Goal: Transaction & Acquisition: Purchase product/service

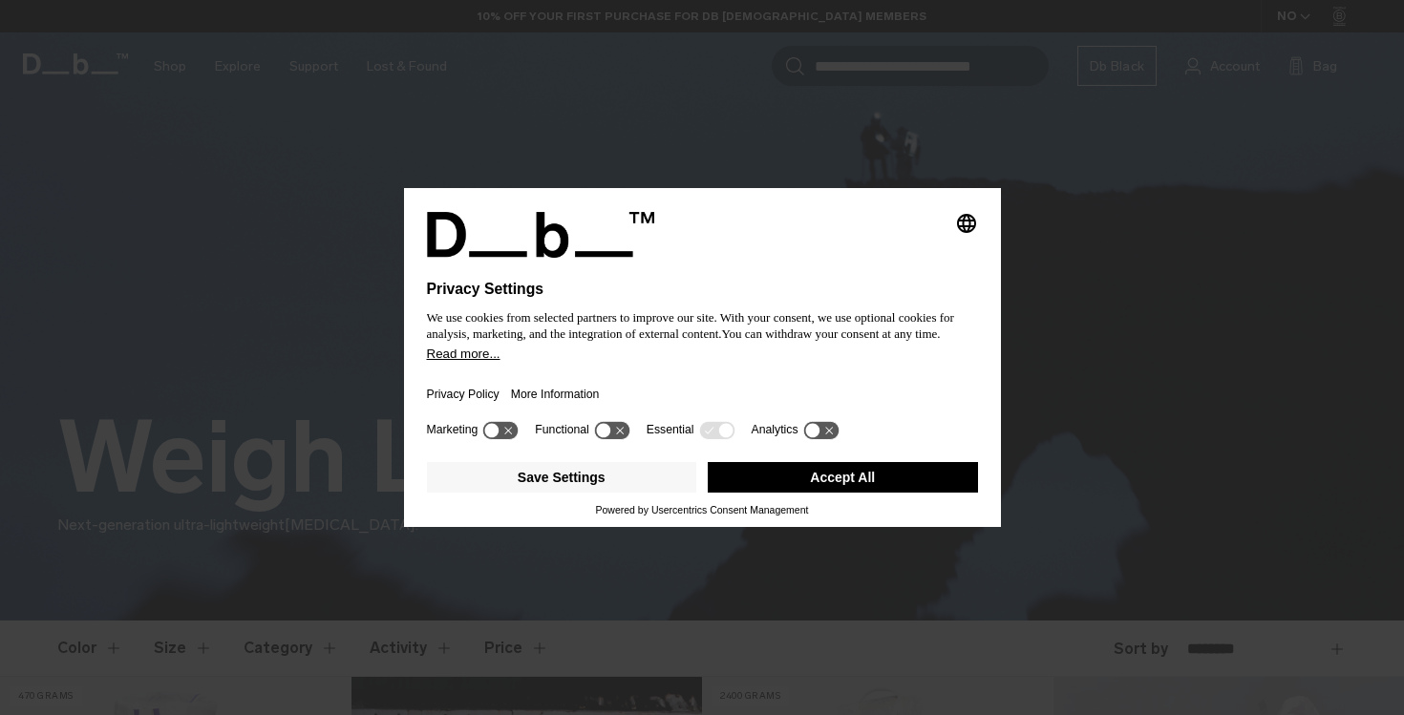
click at [890, 481] on button "Accept All" at bounding box center [843, 477] width 270 height 31
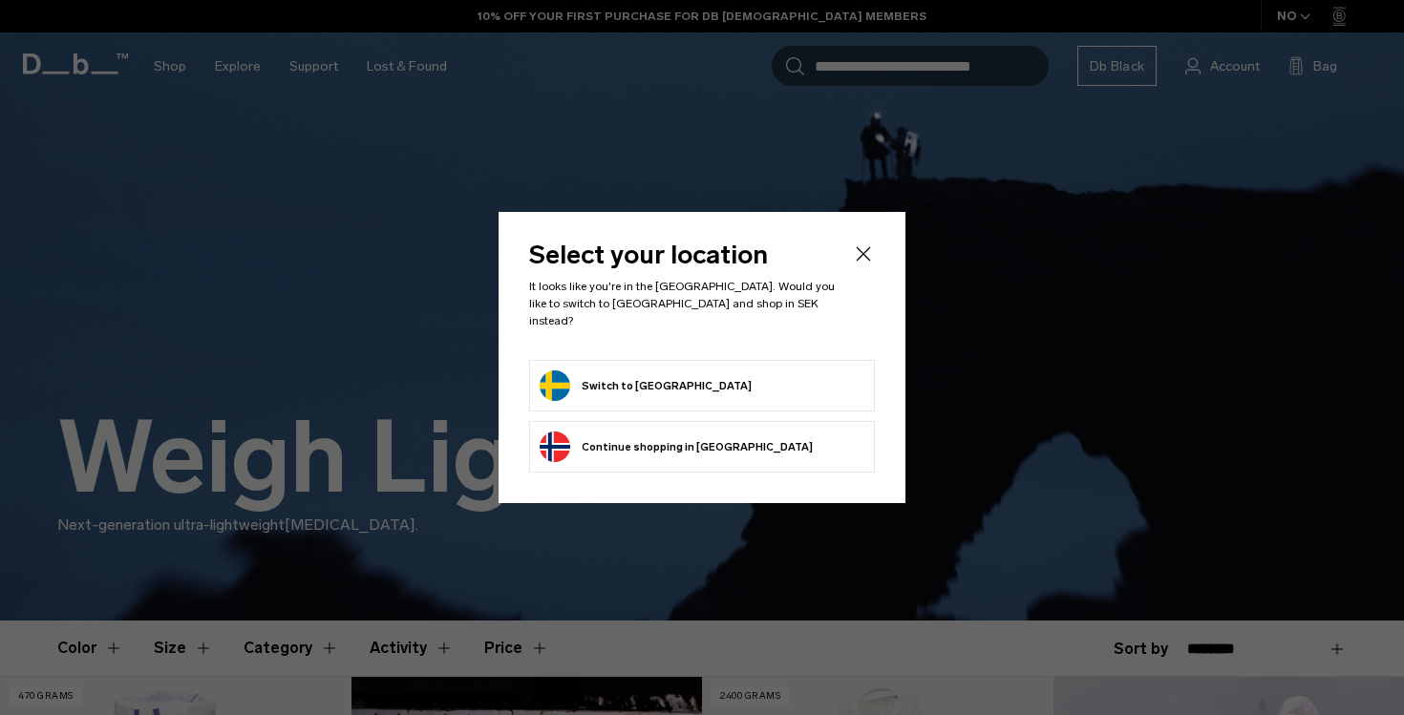
click at [772, 376] on form "Switch to Sweden" at bounding box center [701, 385] width 325 height 31
click at [606, 374] on button "Switch to Sweden" at bounding box center [645, 385] width 212 height 31
click at [603, 376] on button "Switch to Sweden" at bounding box center [645, 385] width 212 height 31
click at [579, 380] on button "Switch to Sweden" at bounding box center [645, 385] width 212 height 31
click at [874, 249] on div "Select your location It looks like you're in the Sweden. Would you like to swit…" at bounding box center [701, 357] width 407 height 291
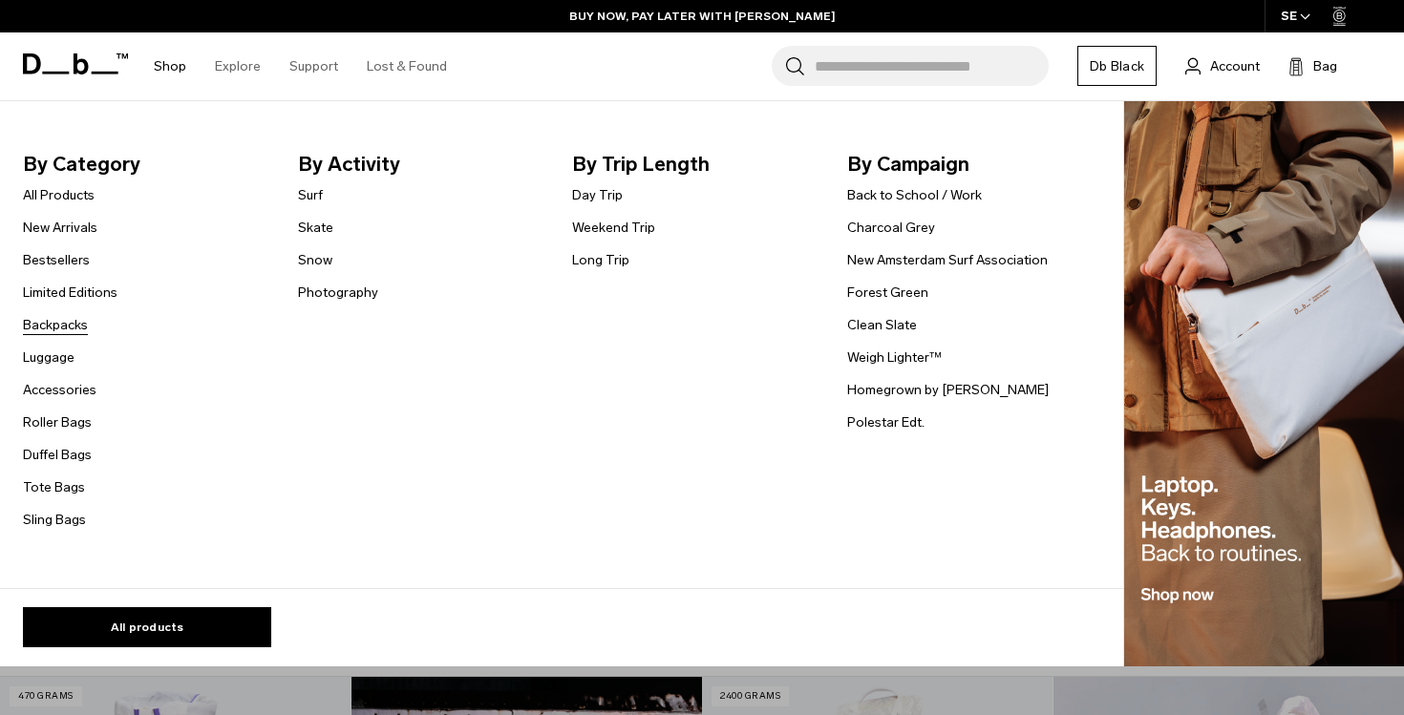
click at [45, 322] on link "Backpacks" at bounding box center [55, 325] width 65 height 20
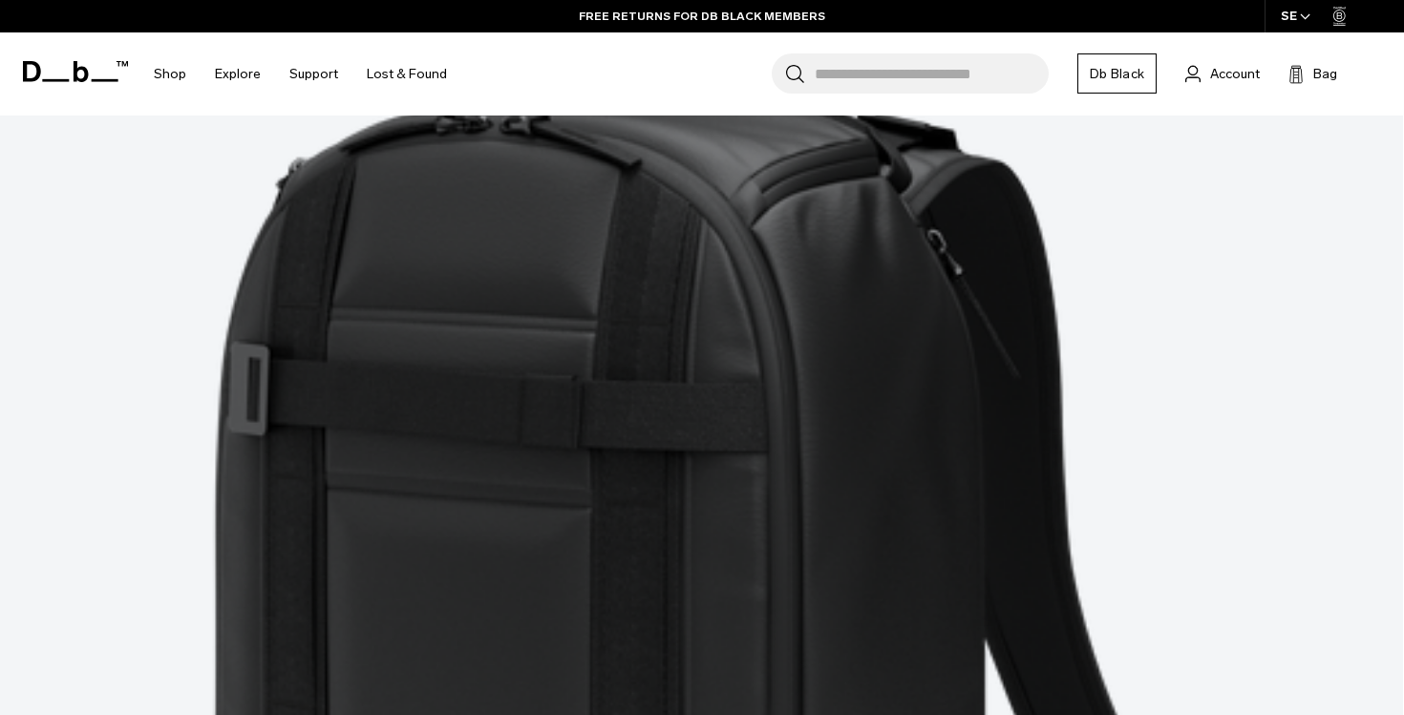
scroll to position [5728, 0]
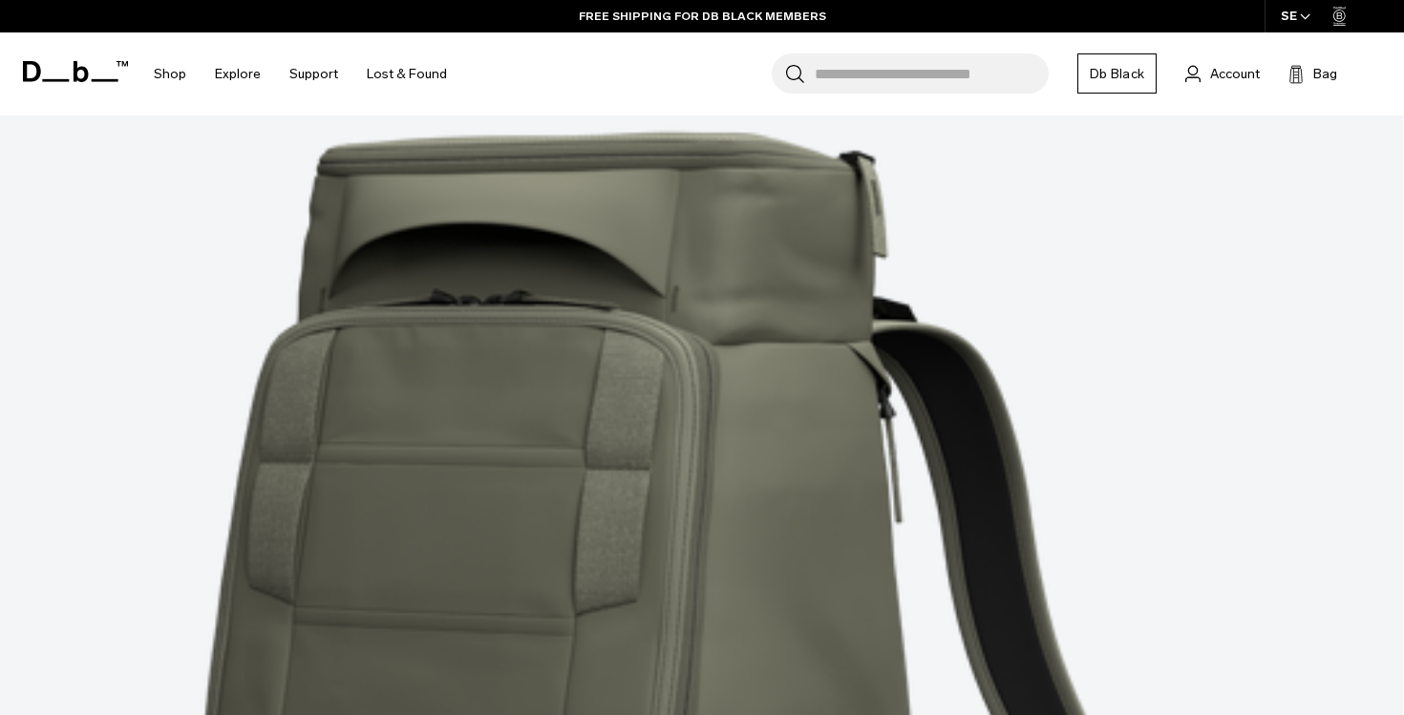
scroll to position [10912, 0]
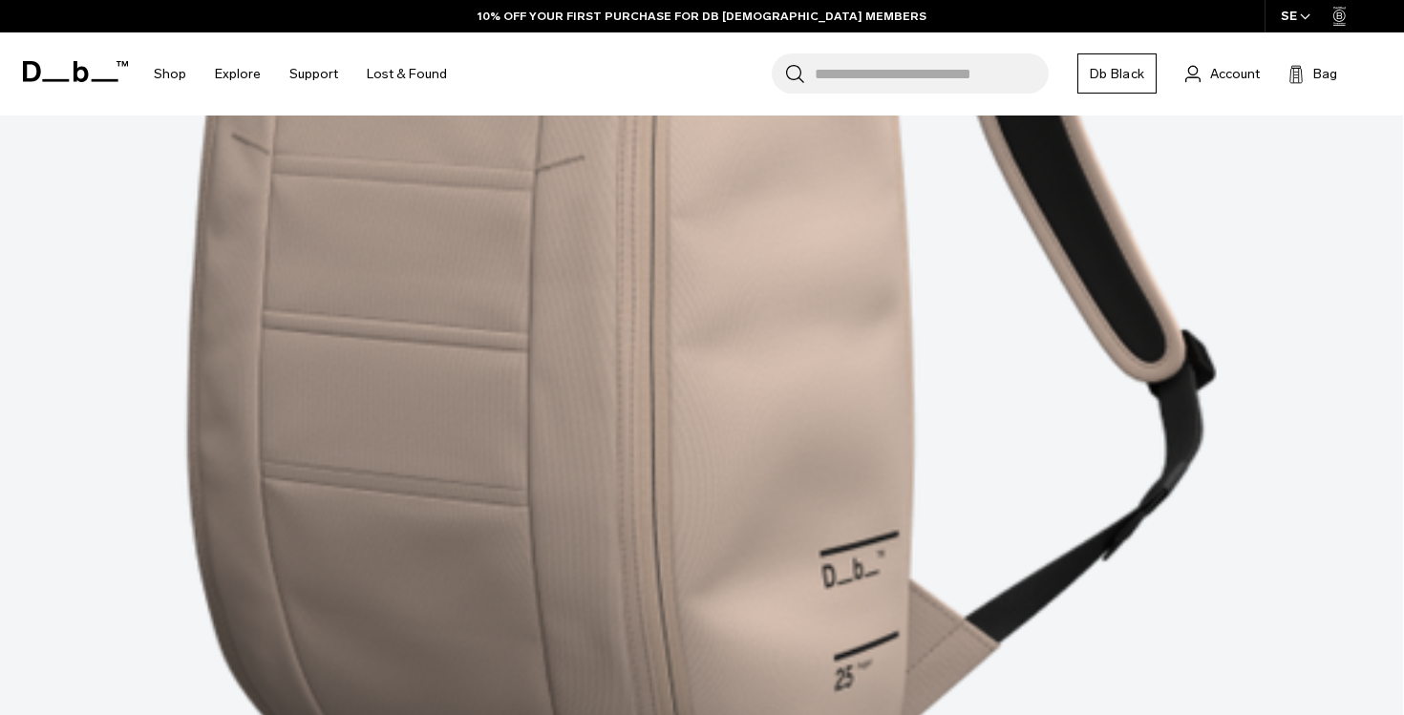
scroll to position [16444, 0]
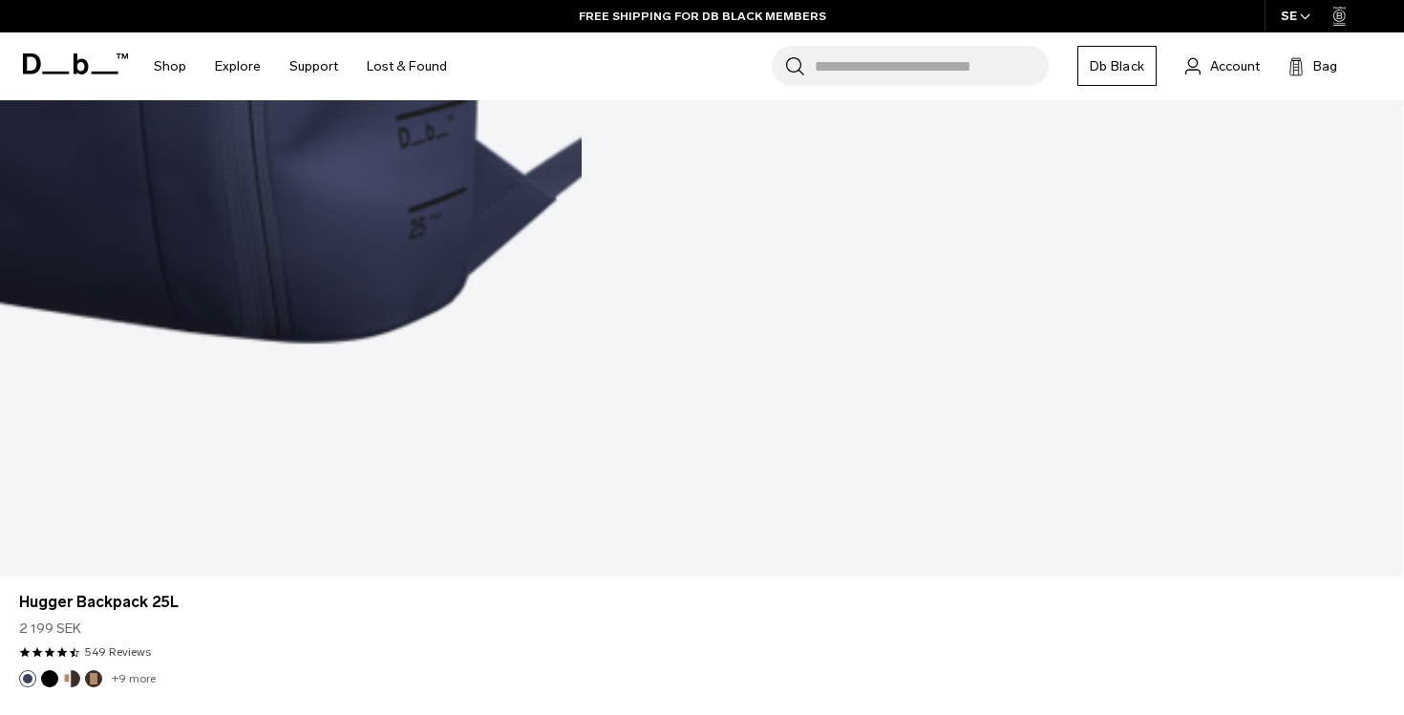
scroll to position [18544, 0]
